Goal: Task Accomplishment & Management: Manage account settings

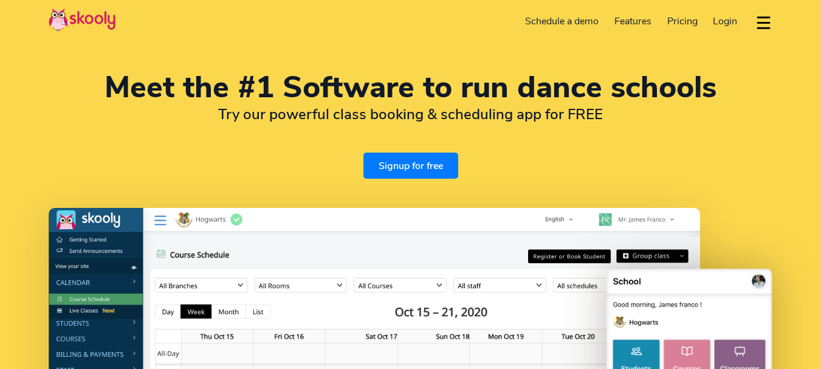
select select "en"
select select "61"
select select "[GEOGRAPHIC_DATA]"
select select "[GEOGRAPHIC_DATA]/[GEOGRAPHIC_DATA]"
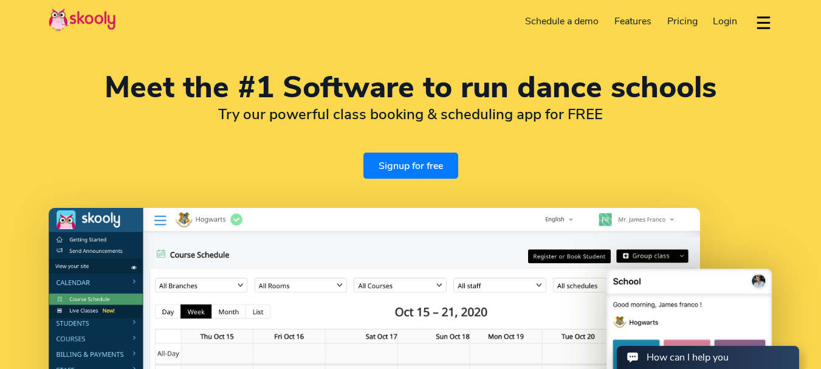
click at [723, 24] on span "Login" at bounding box center [725, 21] width 24 height 13
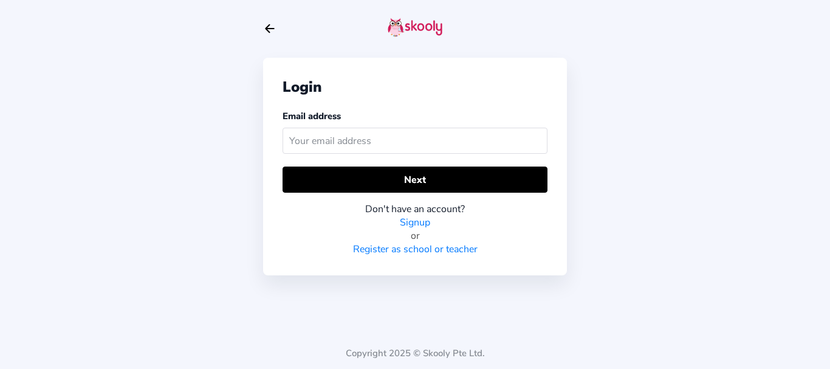
click at [337, 143] on input "text" at bounding box center [415, 141] width 265 height 26
type input "skoolyacademy@gmail.com"
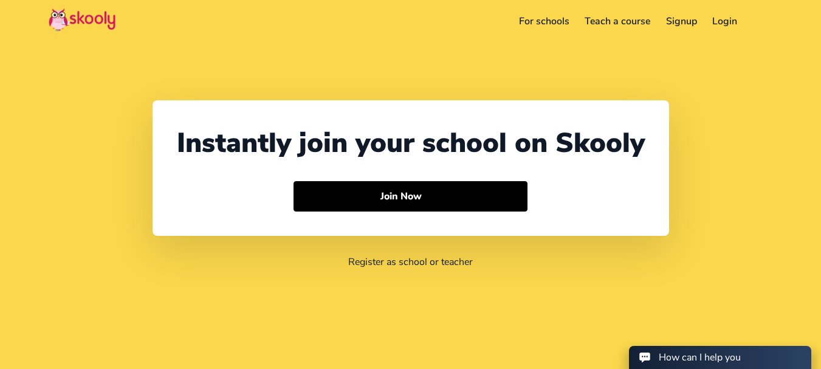
select select "61"
select select "[GEOGRAPHIC_DATA]"
select select "[GEOGRAPHIC_DATA]/[GEOGRAPHIC_DATA]"
click at [722, 25] on link "Login" at bounding box center [725, 21] width 41 height 19
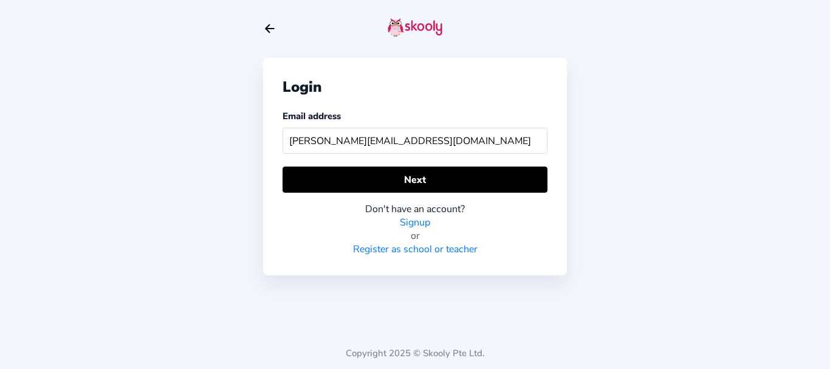
type input "[PERSON_NAME][EMAIL_ADDRESS][DOMAIN_NAME]"
